Goal: Information Seeking & Learning: Learn about a topic

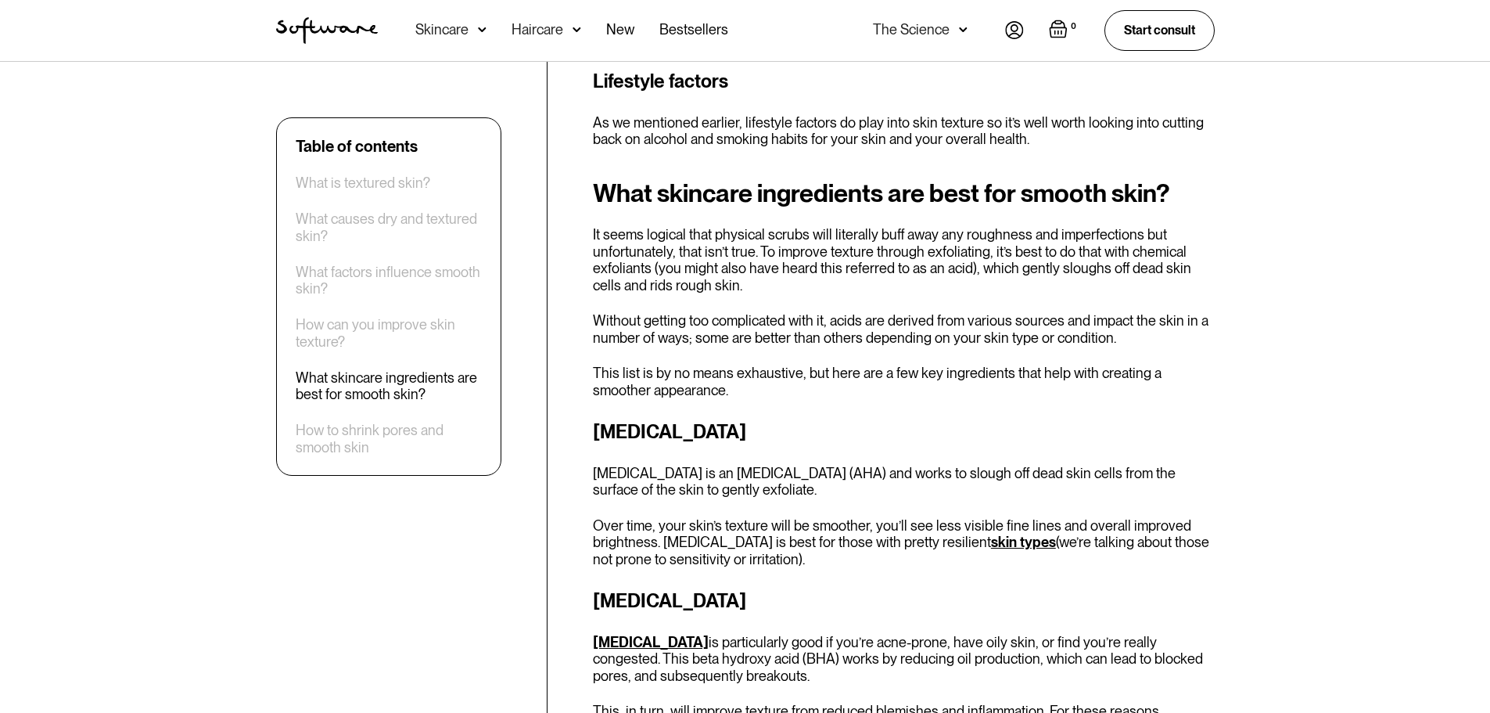
scroll to position [3285, 0]
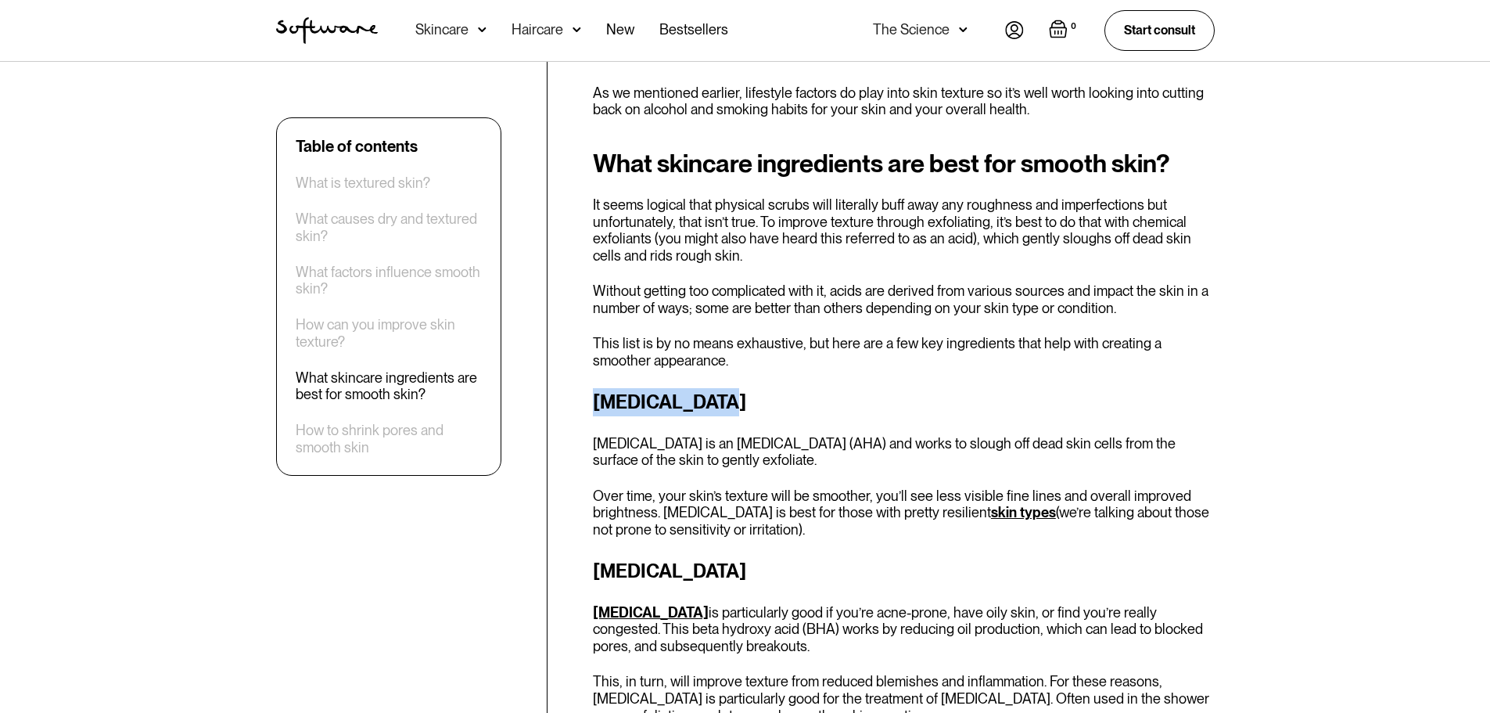
drag, startPoint x: 721, startPoint y: 252, endPoint x: 591, endPoint y: 266, distance: 130.6
copy h3 "[MEDICAL_DATA]"
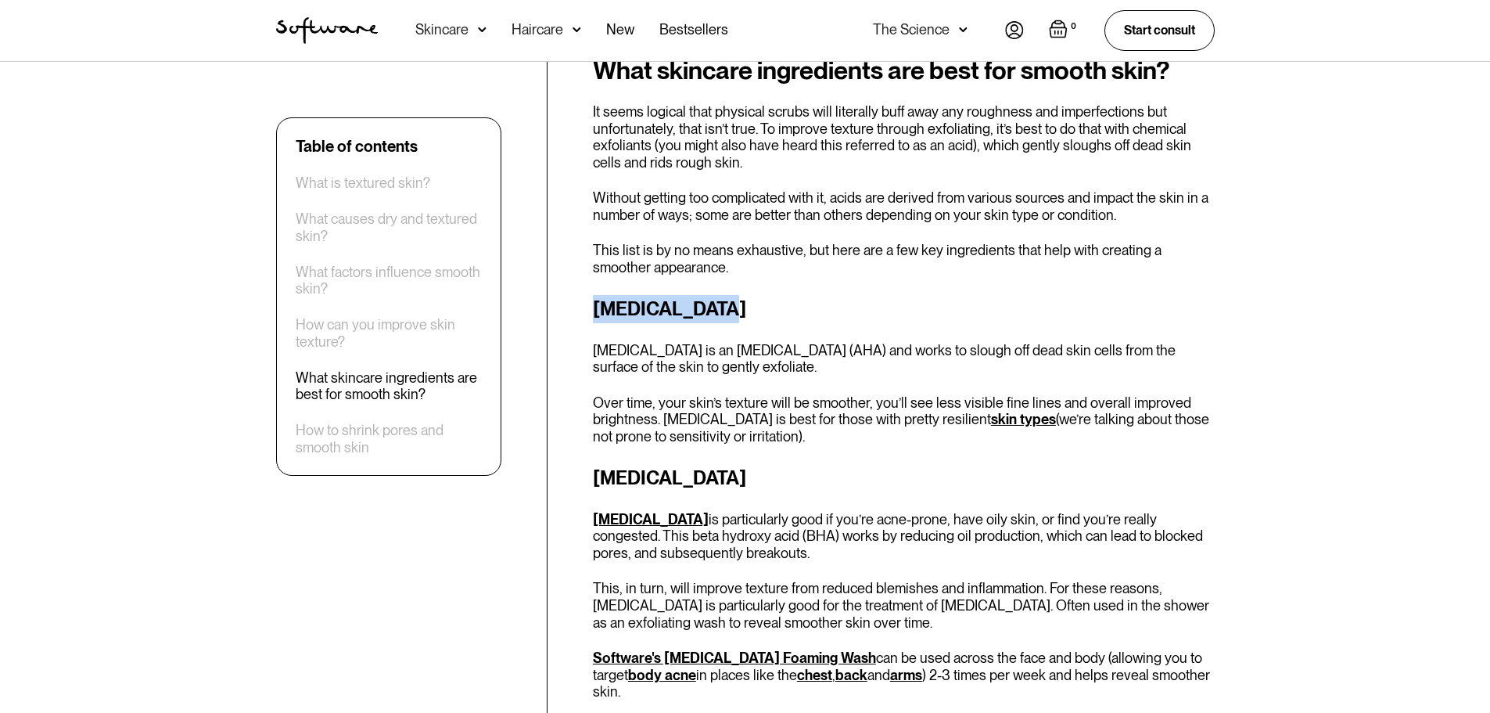
scroll to position [3520, 0]
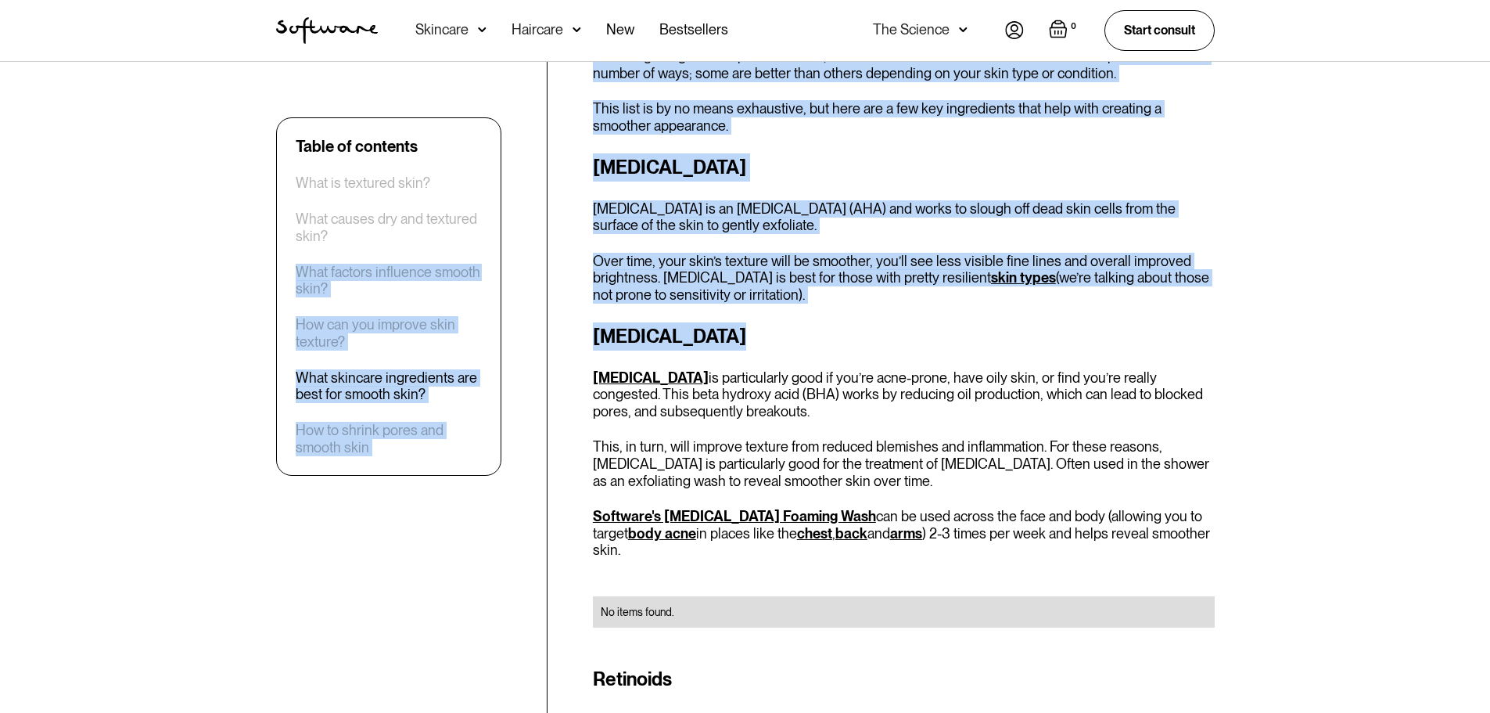
drag, startPoint x: 722, startPoint y: 197, endPoint x: 497, endPoint y: 203, distance: 224.6
click at [634, 322] on h3 "[MEDICAL_DATA]" at bounding box center [904, 336] width 622 height 28
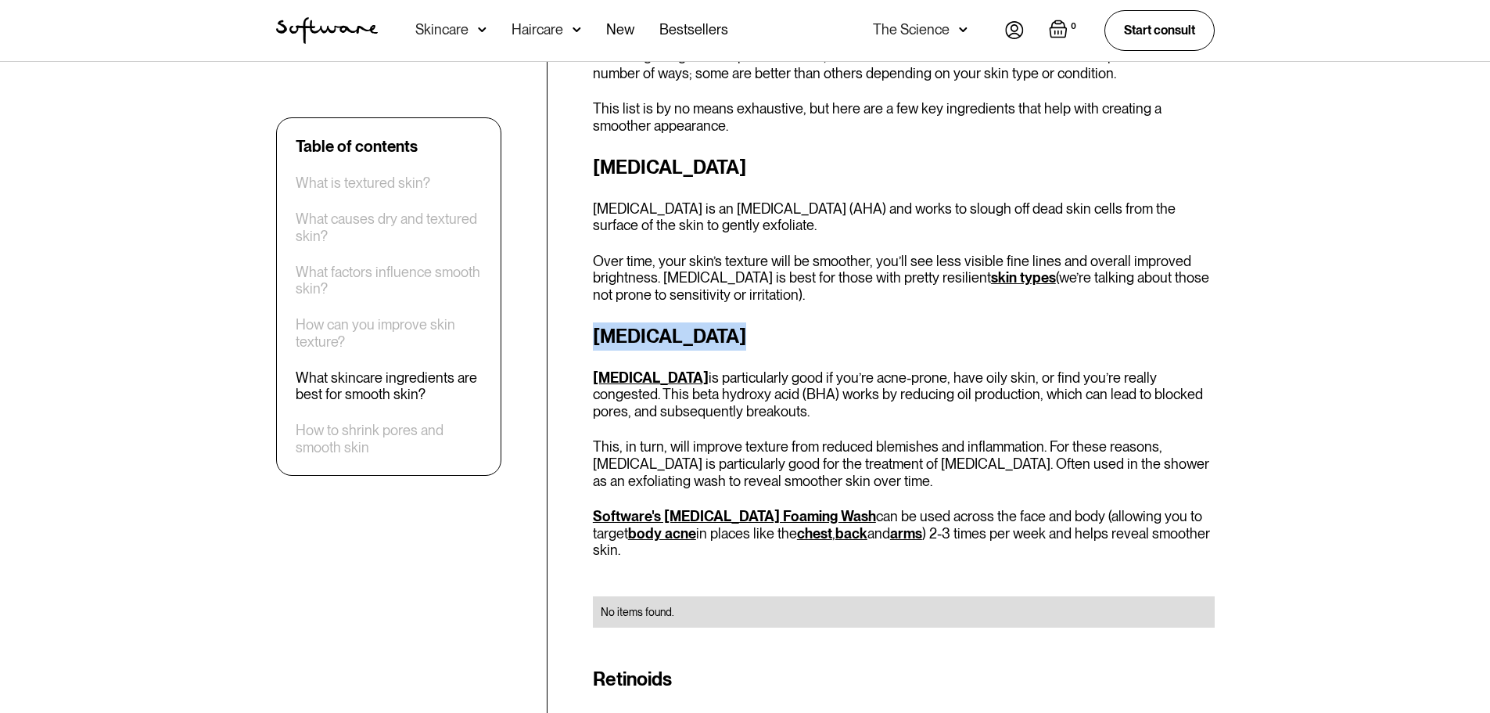
drag, startPoint x: 739, startPoint y: 187, endPoint x: 587, endPoint y: 192, distance: 152.6
copy h3 "[MEDICAL_DATA]"
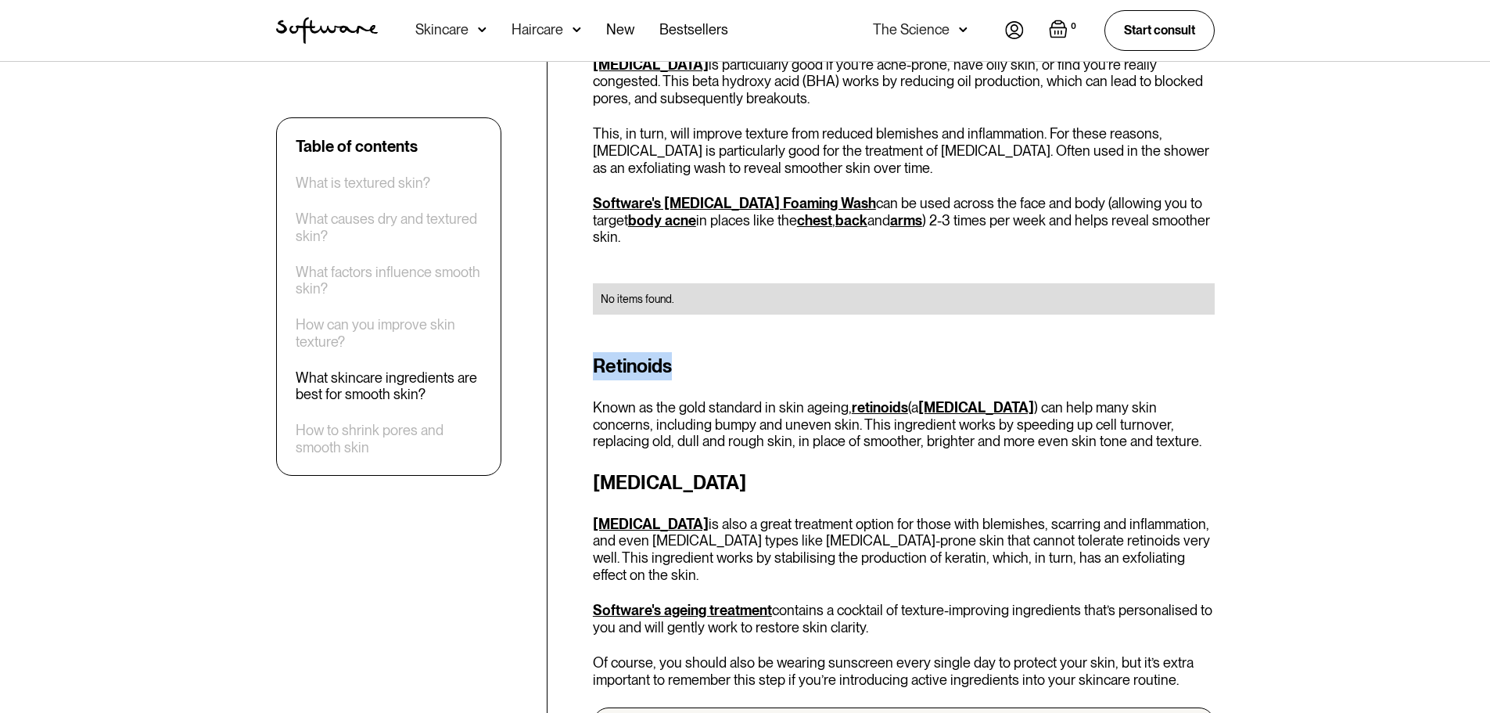
drag, startPoint x: 682, startPoint y: 212, endPoint x: 576, endPoint y: 221, distance: 106.7
copy h3 "Retinoids"
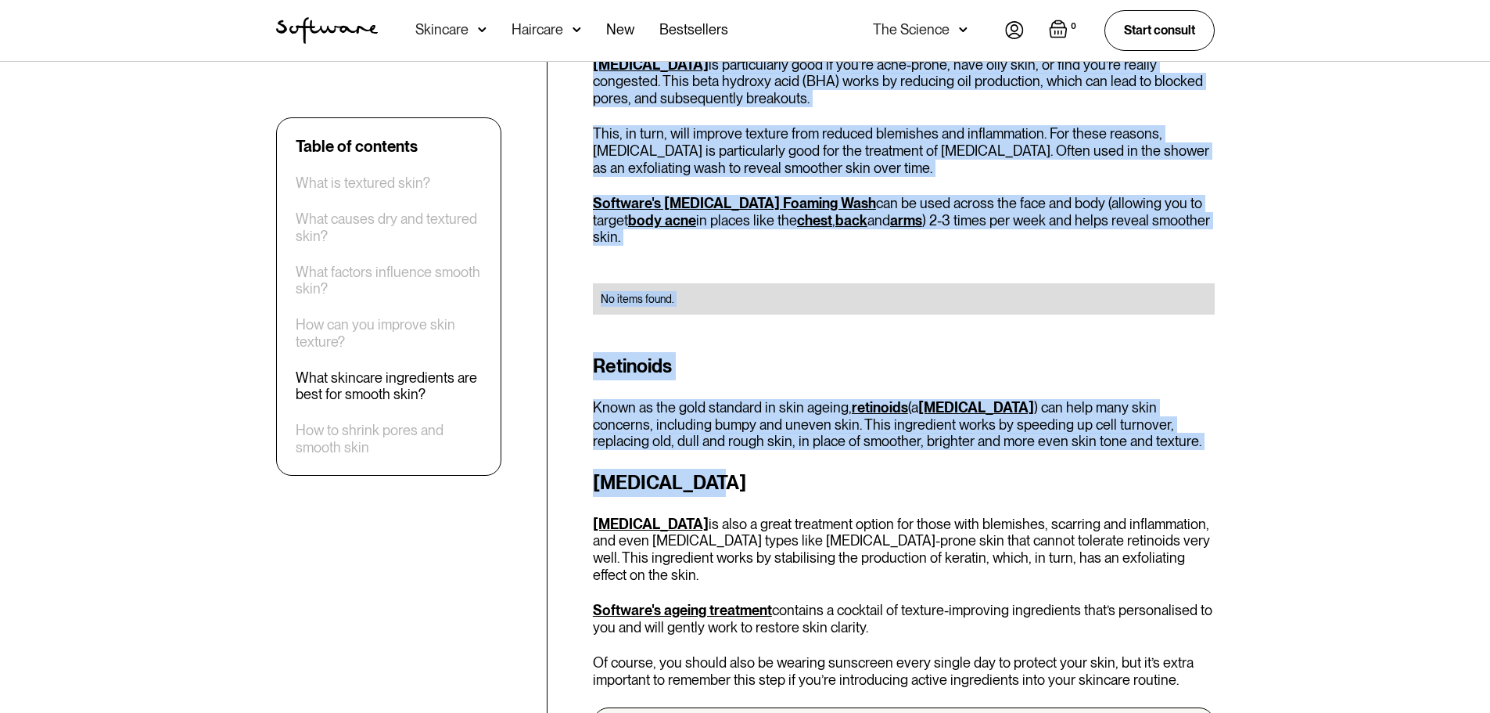
drag, startPoint x: 723, startPoint y: 326, endPoint x: 540, endPoint y: 320, distance: 182.4
click at [644, 469] on h3 "[MEDICAL_DATA]" at bounding box center [904, 483] width 622 height 28
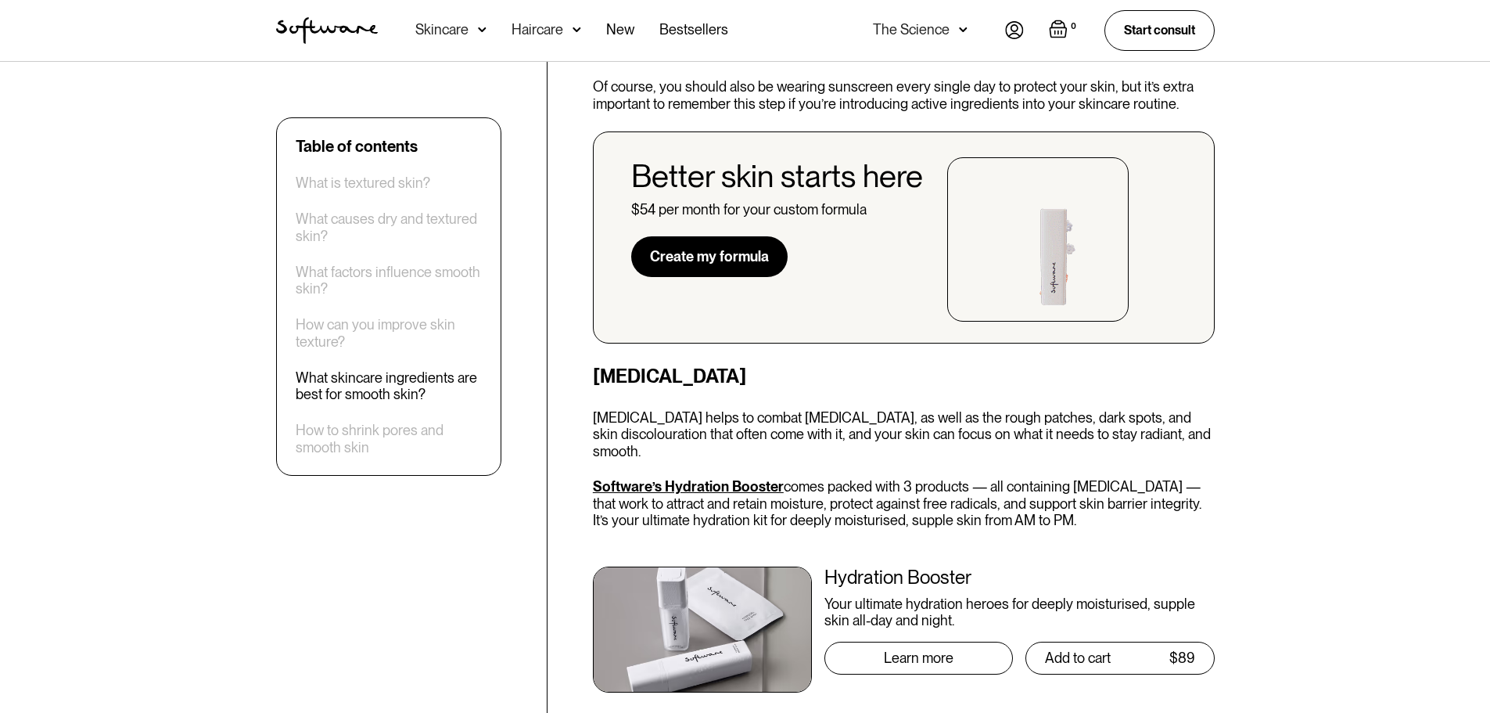
scroll to position [4380, 0]
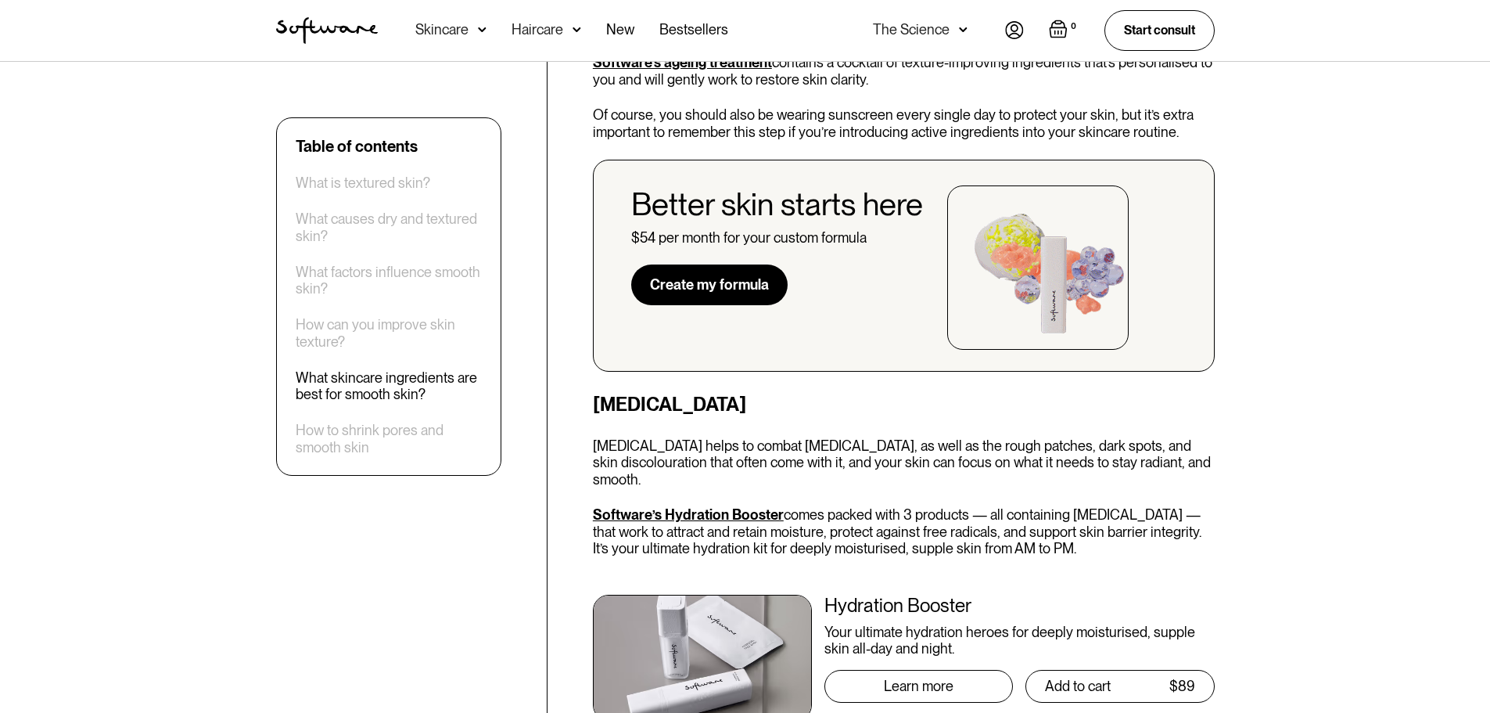
drag, startPoint x: 729, startPoint y: 239, endPoint x: 586, endPoint y: 232, distance: 143.4
copy h3 "[MEDICAL_DATA]"
